Goal: Task Accomplishment & Management: Complete application form

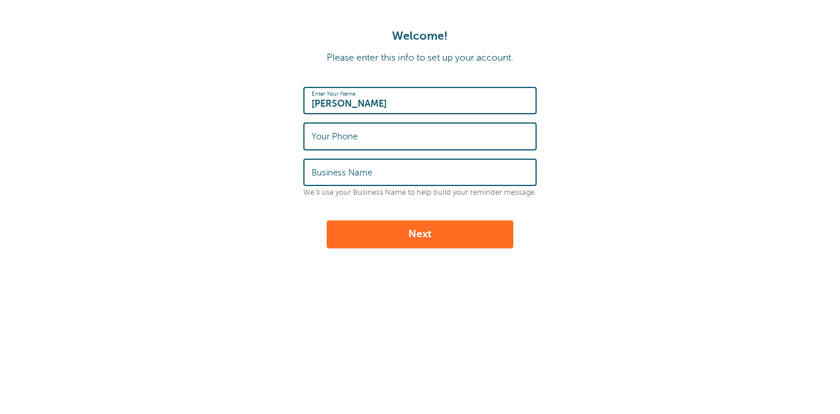
click at [384, 123] on div "Your Phone" at bounding box center [419, 135] width 233 height 27
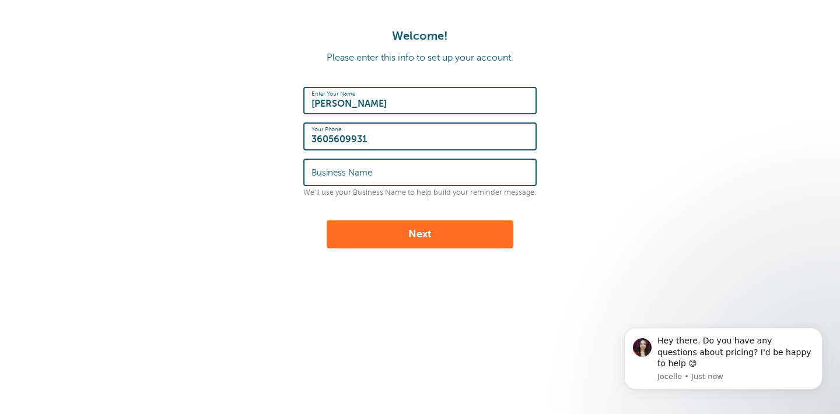
type input "3605609931"
type input "Illuminate You"
click at [391, 230] on button "Next" at bounding box center [420, 234] width 187 height 28
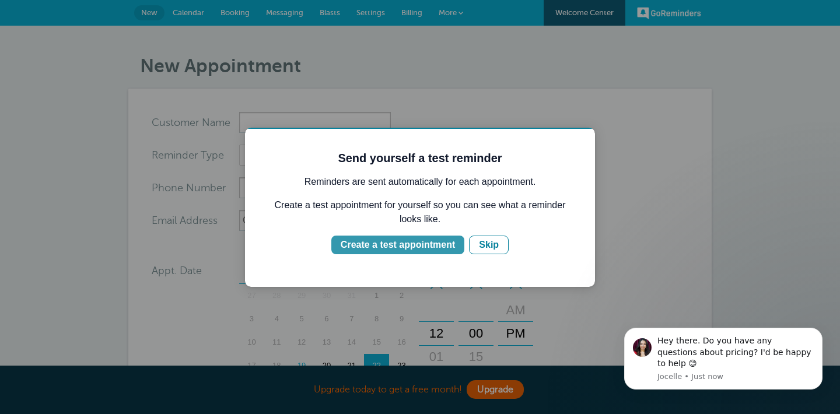
click at [392, 244] on div "Create a test appointment" at bounding box center [398, 245] width 114 height 14
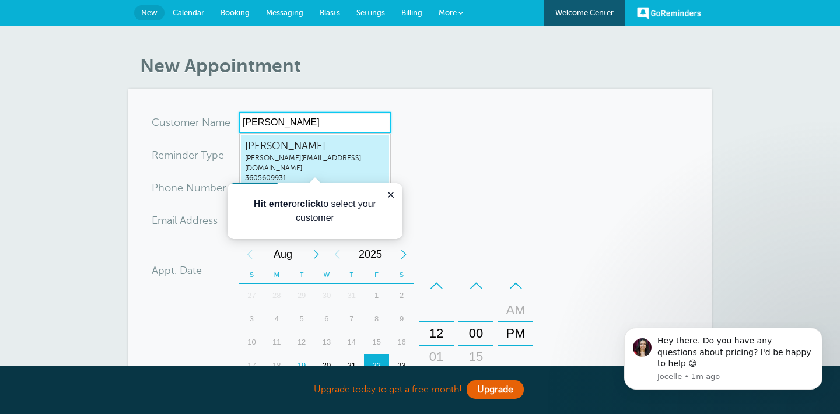
click at [325, 153] on span "[PERSON_NAME][EMAIL_ADDRESS][DOMAIN_NAME]" at bounding box center [315, 163] width 140 height 20
type input "[EMAIL_ADDRESS]"
type input "[PERSON_NAME]"
type input "3605609931"
type input "[PERSON_NAME][EMAIL_ADDRESS][DOMAIN_NAME]"
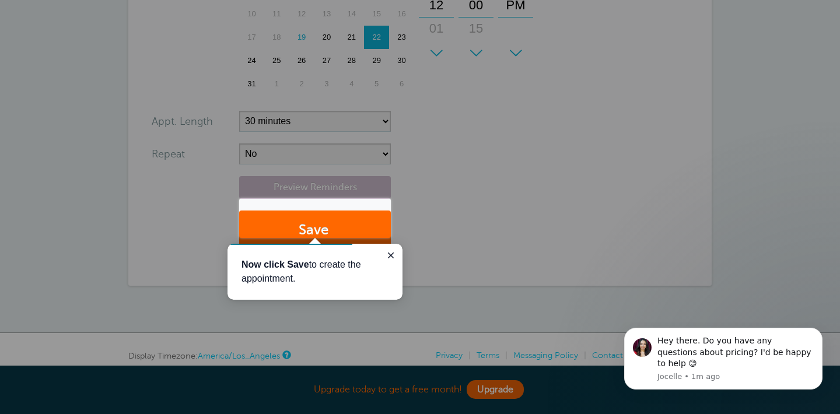
scroll to position [331, 0]
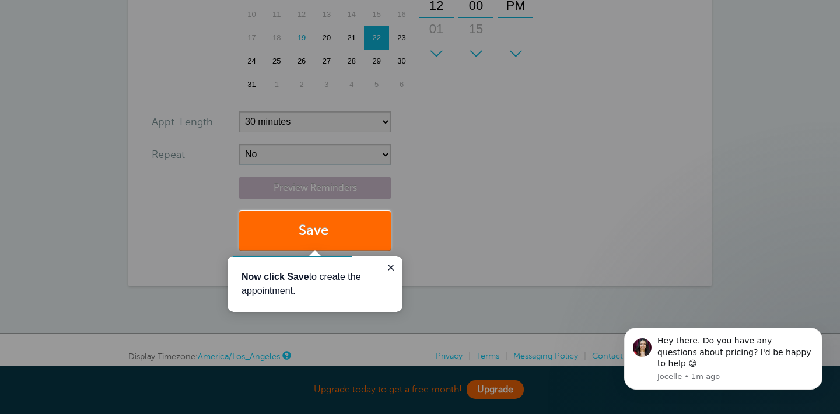
click at [424, 178] on div at bounding box center [615, 125] width 449 height 250
click at [390, 267] on icon "Close guide" at bounding box center [391, 268] width 6 height 6
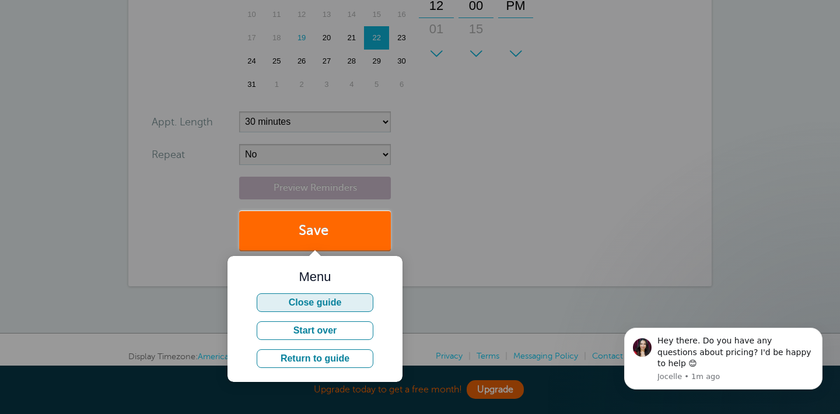
click at [335, 306] on button "Close guide" at bounding box center [315, 302] width 117 height 19
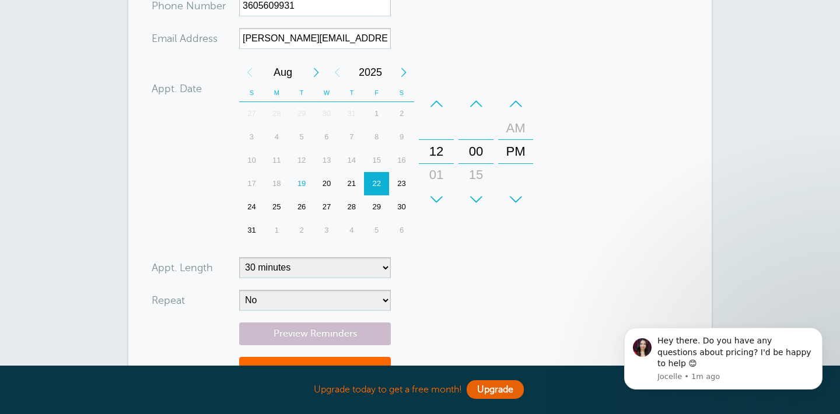
scroll to position [163, 0]
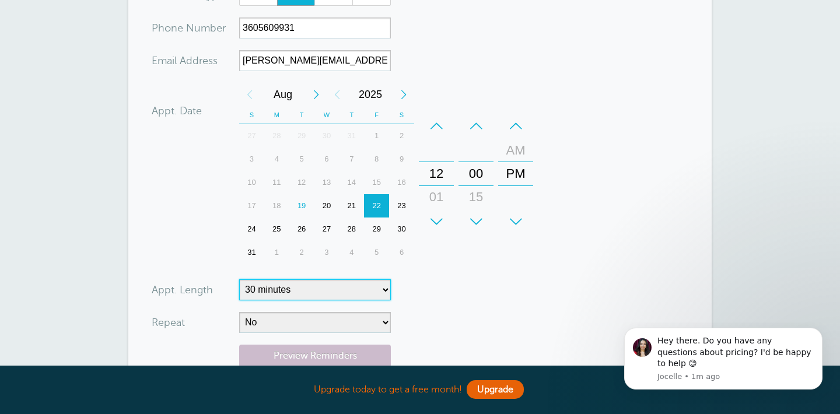
select select "50"
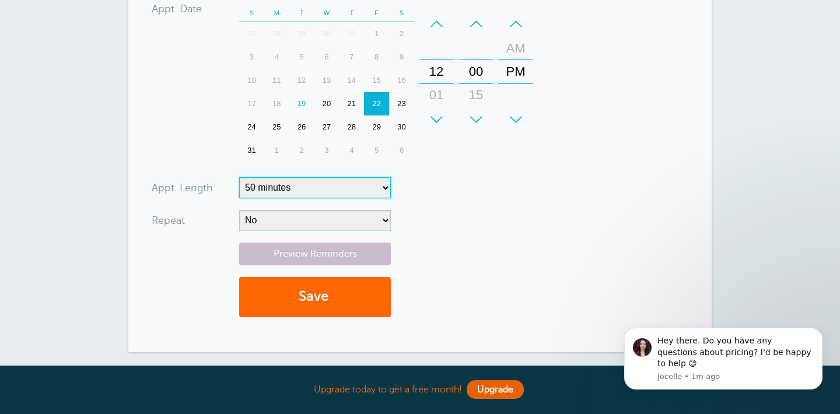
scroll to position [281, 0]
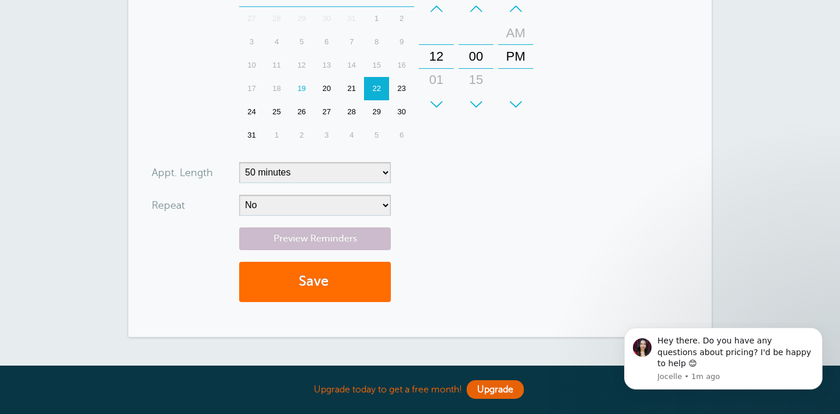
click at [337, 272] on button "Save" at bounding box center [315, 282] width 152 height 40
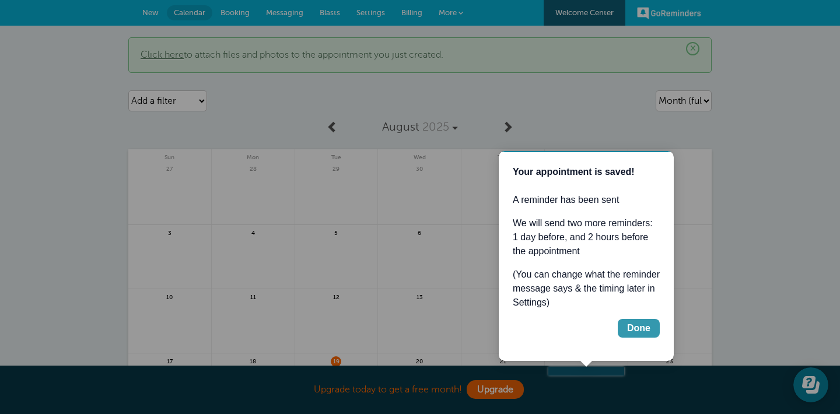
click at [641, 327] on div "Done" at bounding box center [638, 328] width 23 height 14
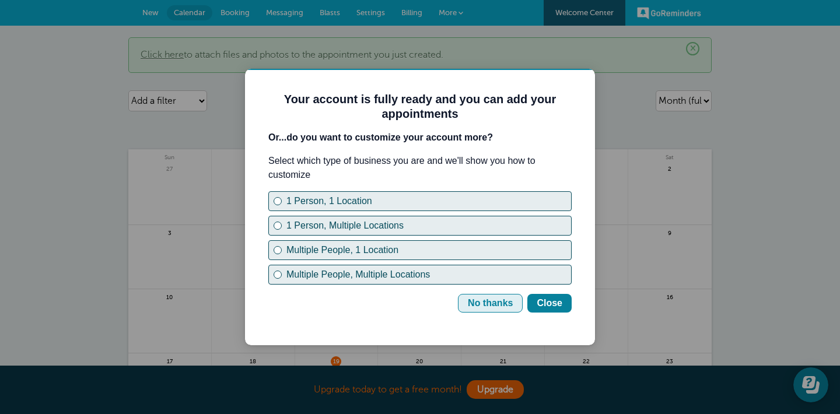
click at [502, 300] on div "No thanks" at bounding box center [490, 303] width 45 height 14
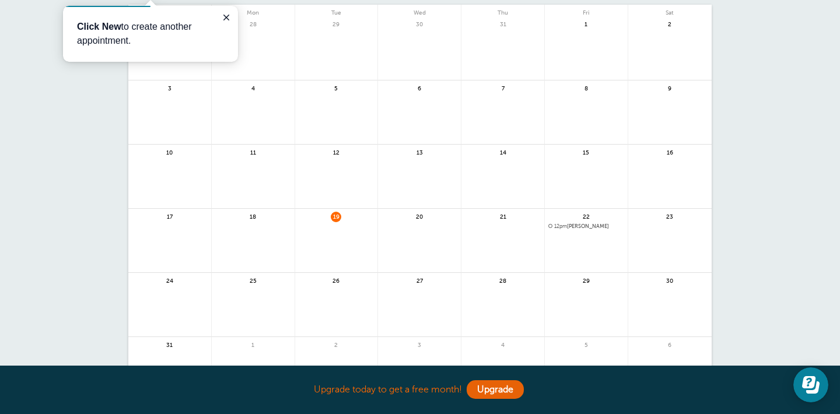
scroll to position [141, 0]
